Goal: Task Accomplishment & Management: Complete application form

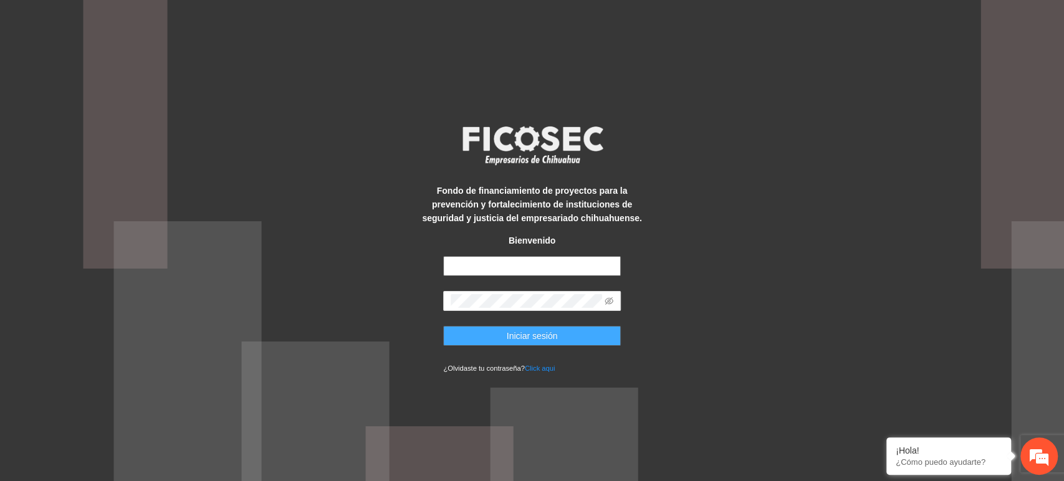
type input "**********"
click at [557, 333] on button "Iniciar sesión" at bounding box center [532, 336] width 178 height 20
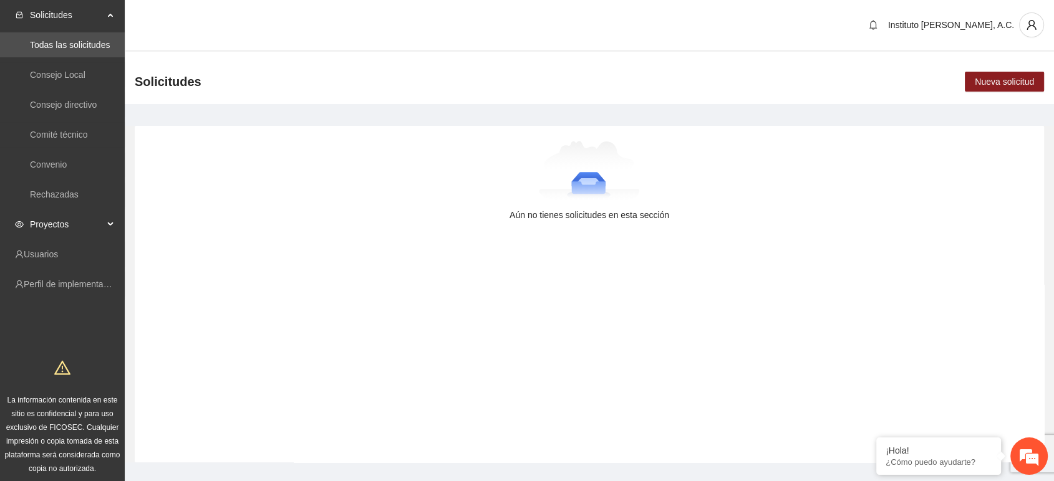
click at [51, 231] on span "Proyectos" at bounding box center [67, 224] width 74 height 25
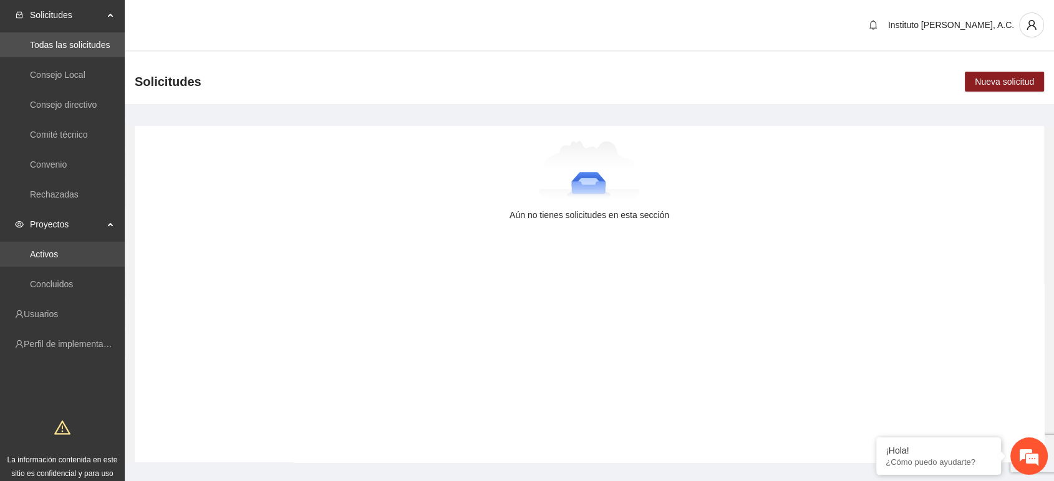
click at [50, 253] on link "Activos" at bounding box center [44, 254] width 28 height 10
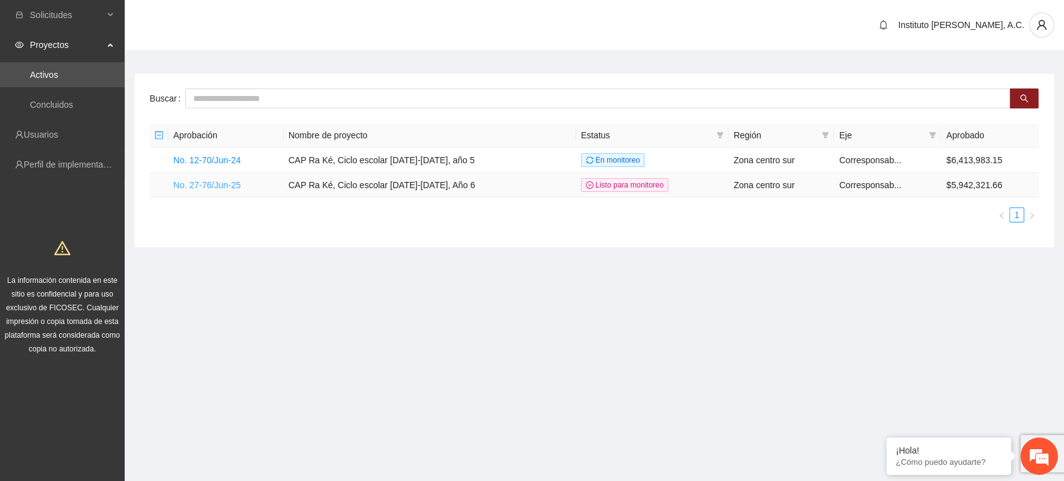
click at [225, 181] on link "No. 27-76/Jun-25" at bounding box center [206, 185] width 67 height 10
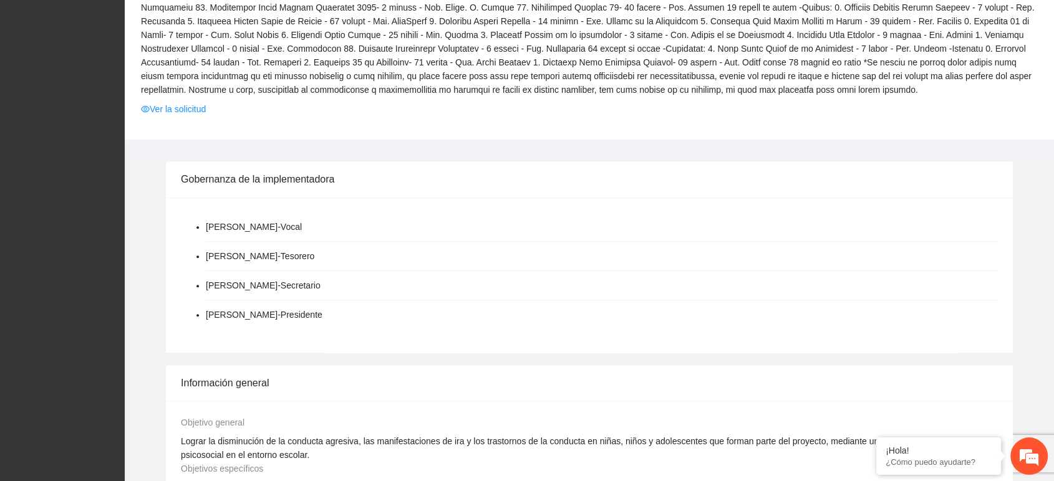
scroll to position [484, 0]
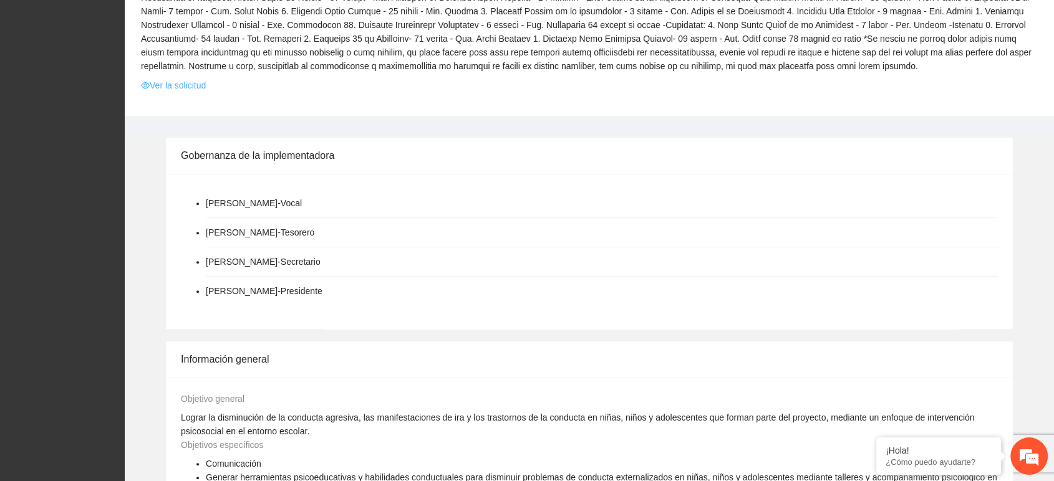
click at [174, 84] on link "Ver la solicitud" at bounding box center [173, 86] width 65 height 14
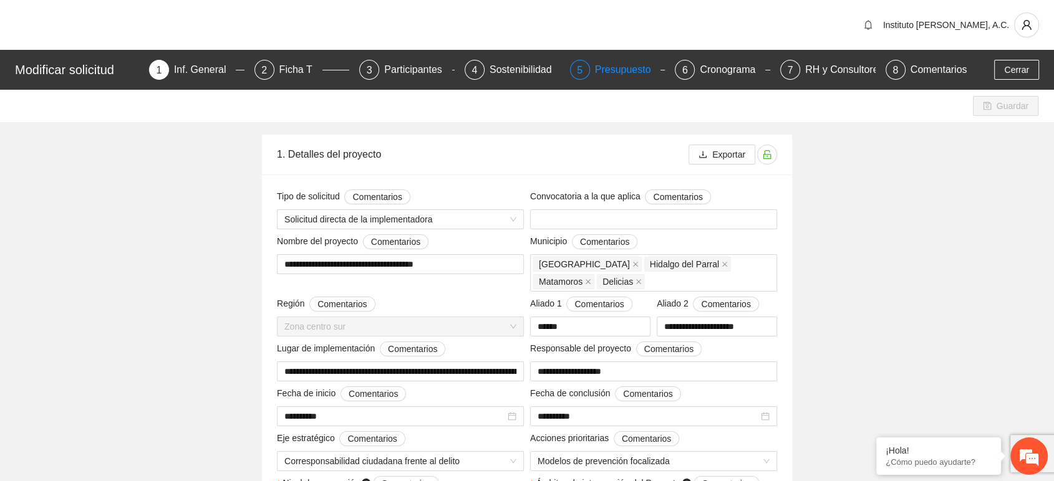
click at [623, 74] on div "Presupuesto" at bounding box center [628, 70] width 66 height 20
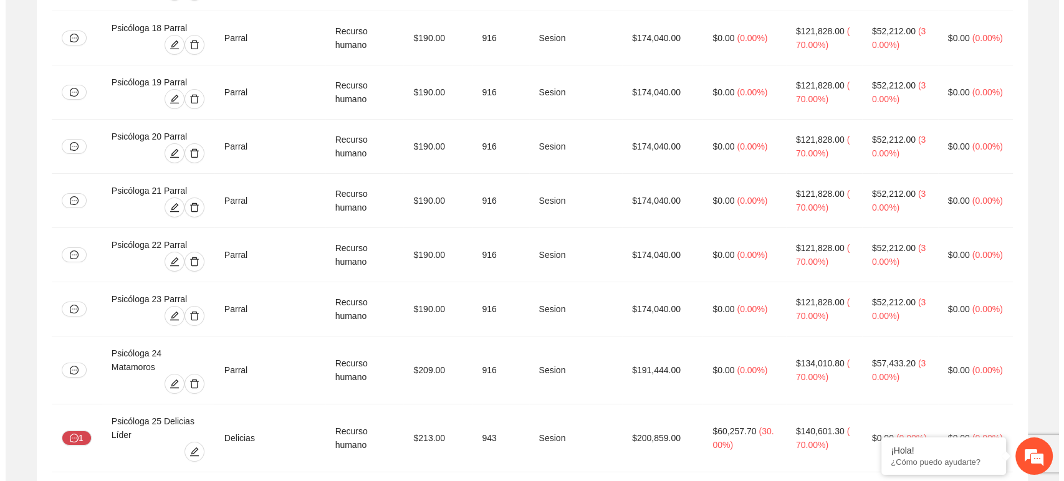
scroll to position [4778, 0]
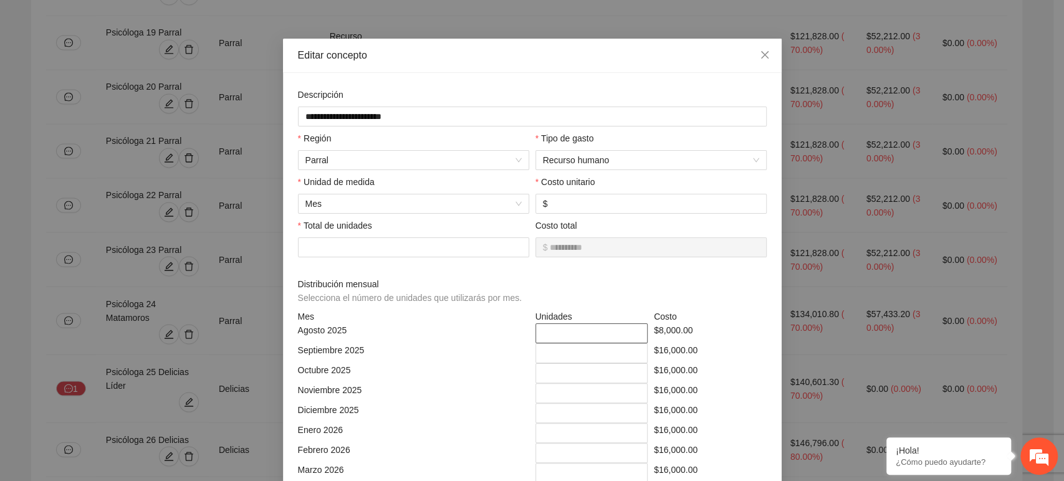
scroll to position [0, 0]
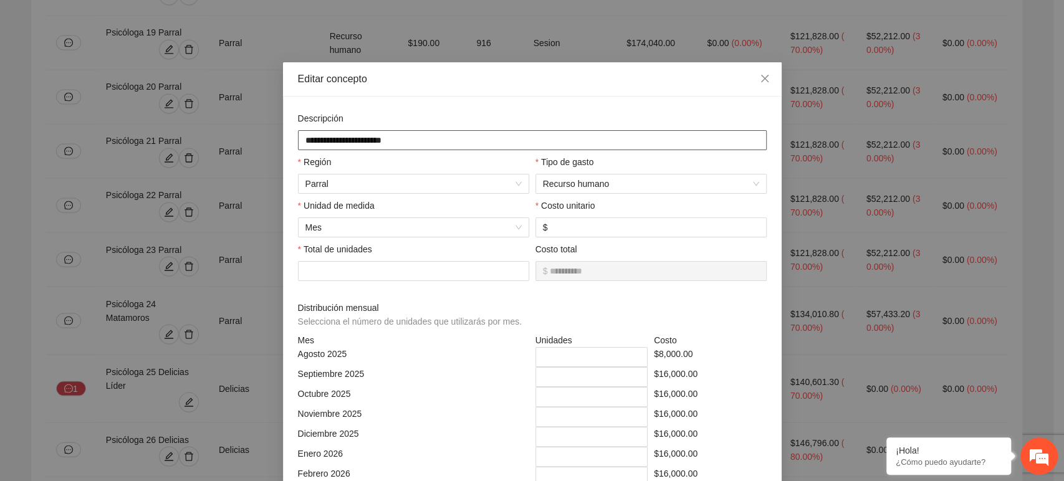
drag, startPoint x: 383, startPoint y: 138, endPoint x: 296, endPoint y: 134, distance: 87.4
click at [298, 134] on input "**********" at bounding box center [532, 140] width 469 height 20
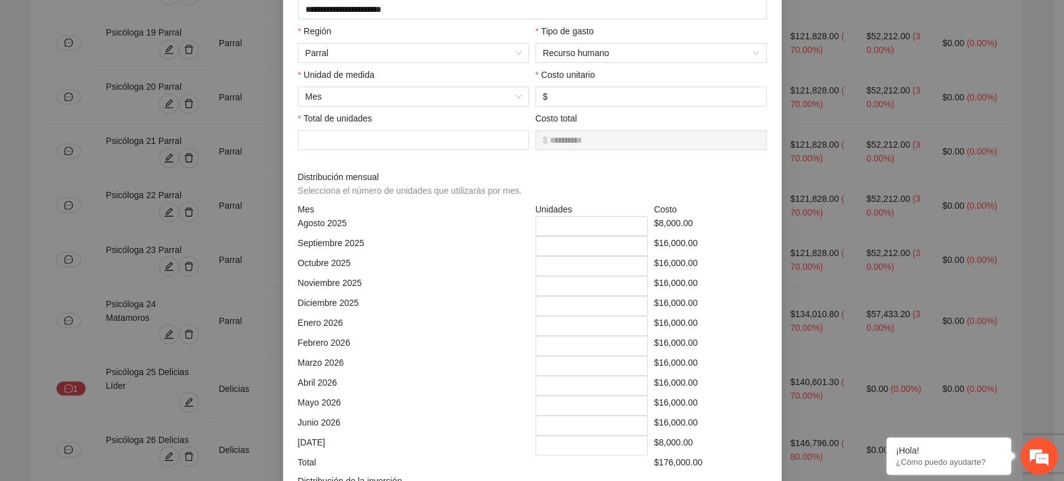
scroll to position [138, 0]
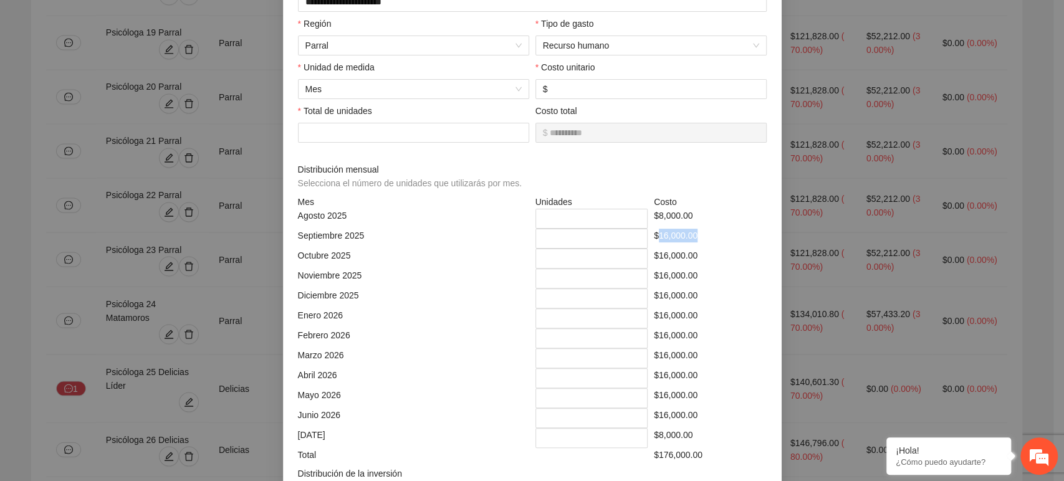
drag, startPoint x: 652, startPoint y: 236, endPoint x: 694, endPoint y: 238, distance: 41.8
click at [694, 238] on div "$16,000.00" at bounding box center [710, 239] width 119 height 20
click at [657, 237] on div "$16,000.00" at bounding box center [710, 239] width 119 height 20
click at [651, 238] on div "$16,000.00" at bounding box center [710, 239] width 119 height 20
drag, startPoint x: 648, startPoint y: 238, endPoint x: 691, endPoint y: 239, distance: 43.1
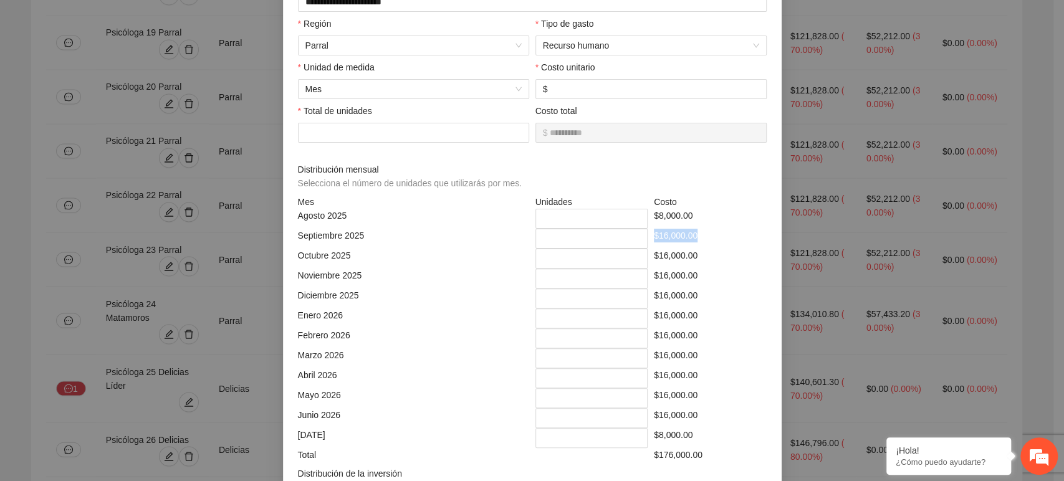
click at [691, 239] on div "$16,000.00" at bounding box center [710, 239] width 119 height 20
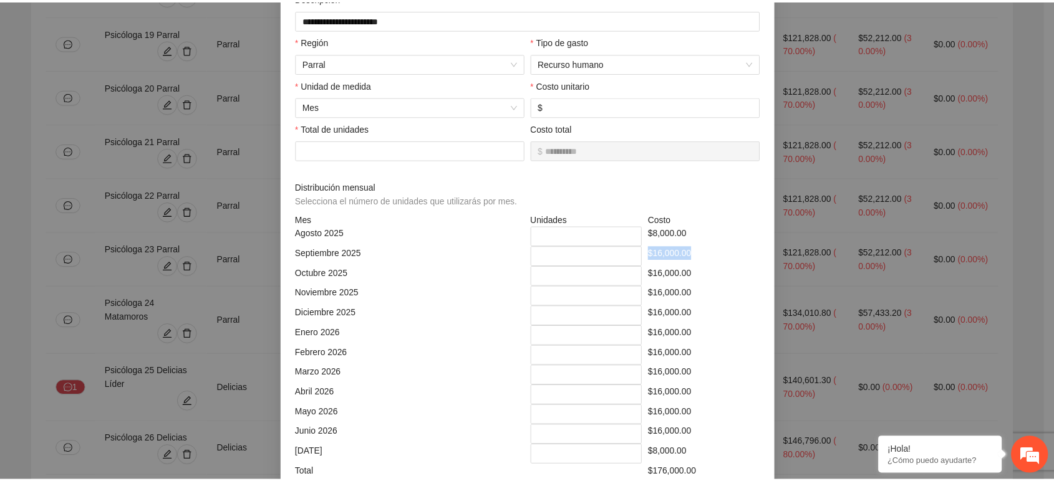
scroll to position [0, 0]
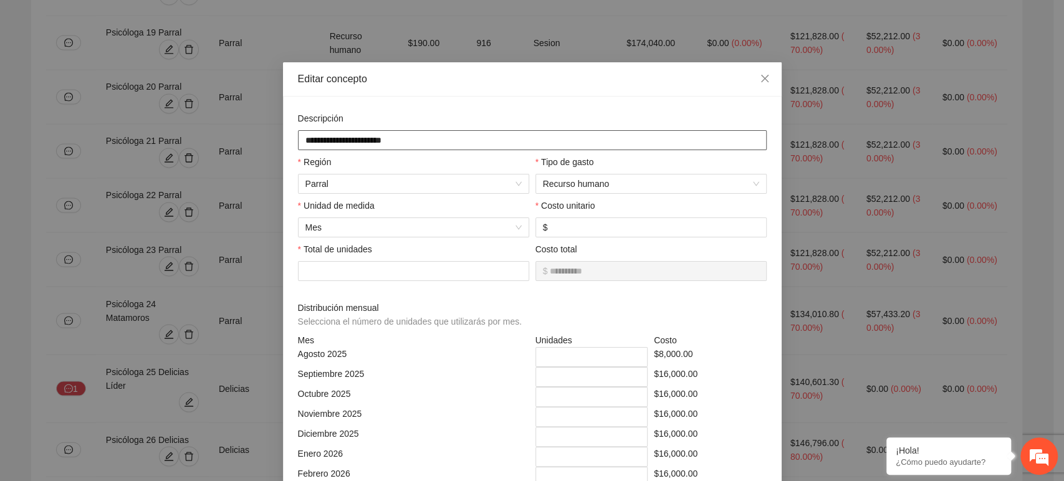
drag, startPoint x: 299, startPoint y: 141, endPoint x: 408, endPoint y: 150, distance: 109.5
click at [408, 150] on input "**********" at bounding box center [532, 140] width 469 height 20
click at [761, 77] on icon "close" at bounding box center [764, 78] width 7 height 7
